Goal: Find specific page/section: Find specific page/section

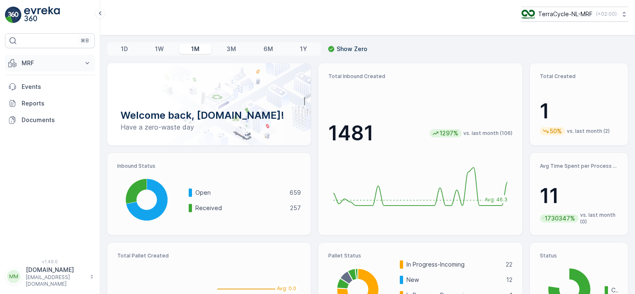
click at [61, 59] on p "MRF" at bounding box center [50, 63] width 57 height 8
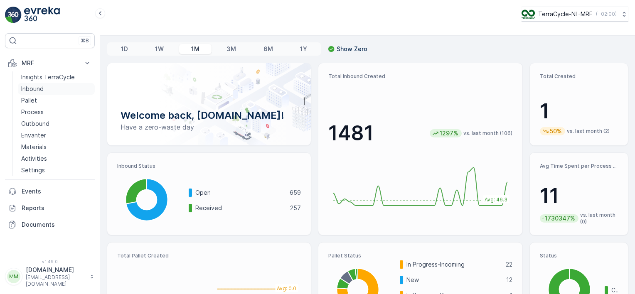
click at [42, 89] on p "Inbound" at bounding box center [32, 89] width 22 height 8
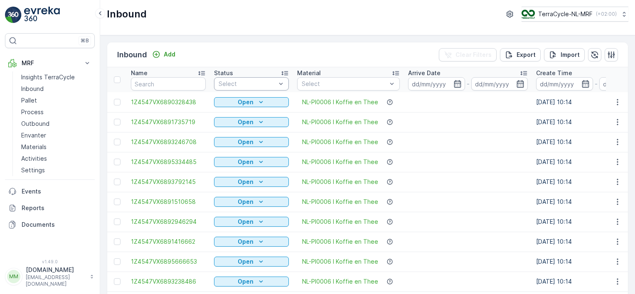
click at [271, 82] on div at bounding box center [247, 84] width 59 height 7
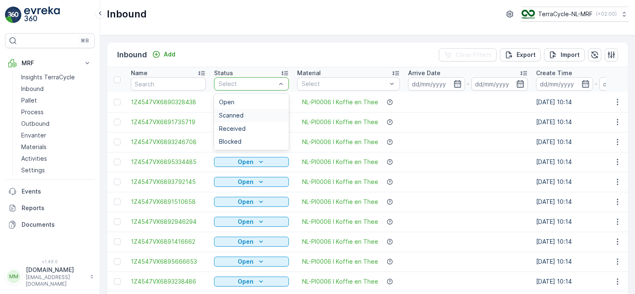
click at [241, 116] on span "Scanned" at bounding box center [231, 115] width 25 height 7
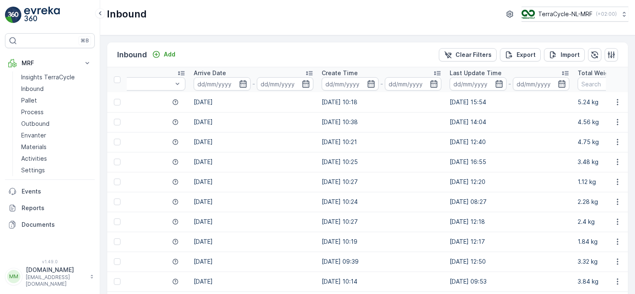
click at [456, 72] on p "Last Update Time" at bounding box center [476, 73] width 52 height 8
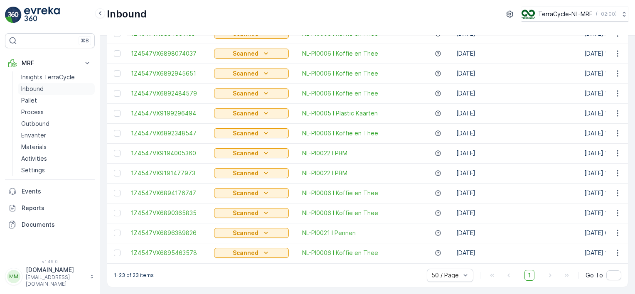
click at [33, 87] on p "Inbound" at bounding box center [32, 89] width 22 height 8
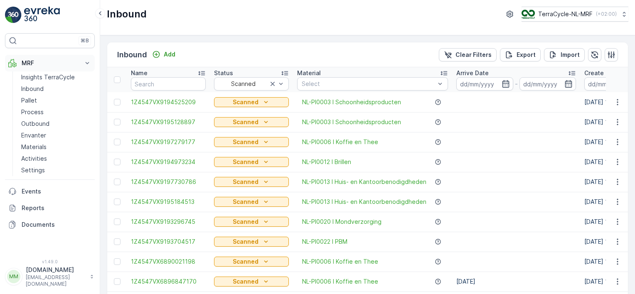
click at [27, 61] on p "MRF" at bounding box center [50, 63] width 57 height 8
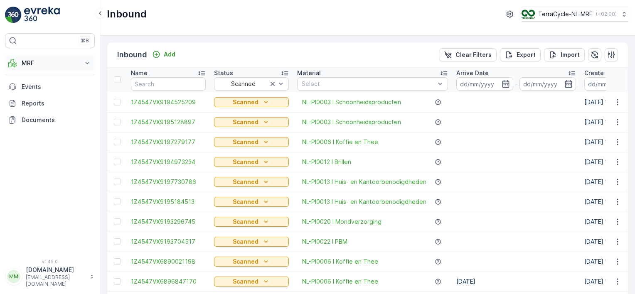
click at [40, 63] on p "MRF" at bounding box center [50, 63] width 57 height 8
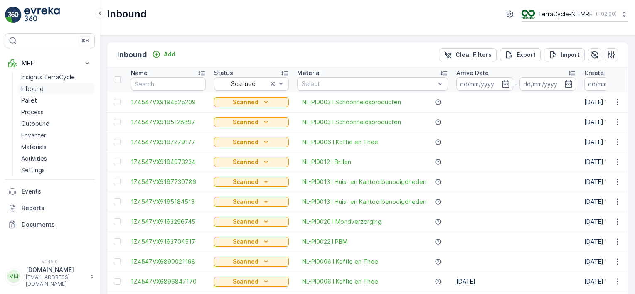
click at [38, 88] on p "Inbound" at bounding box center [32, 89] width 22 height 8
click at [35, 89] on p "Inbound" at bounding box center [32, 89] width 22 height 8
